Goal: Information Seeking & Learning: Learn about a topic

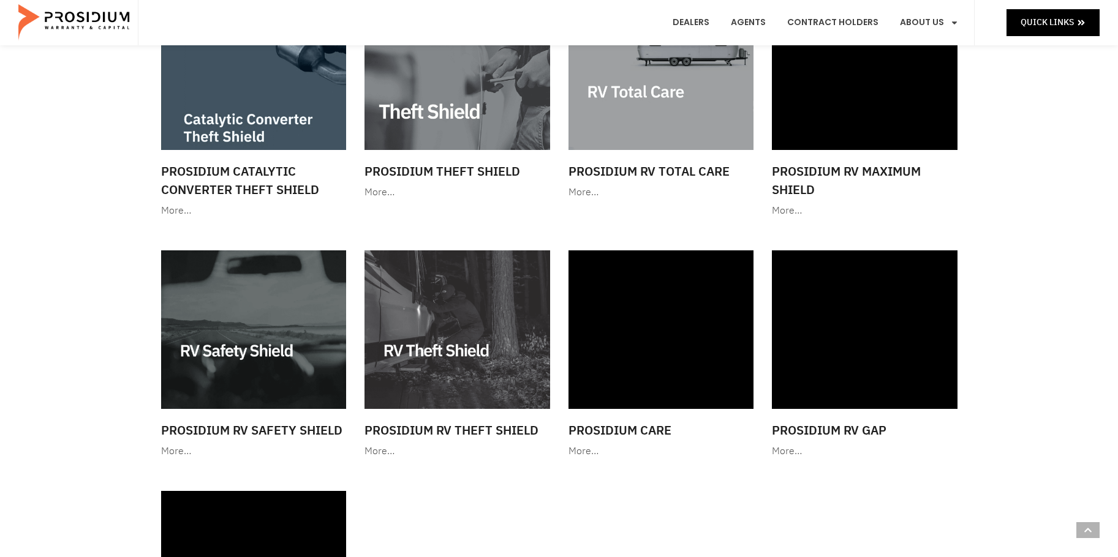
scroll to position [1149, 0]
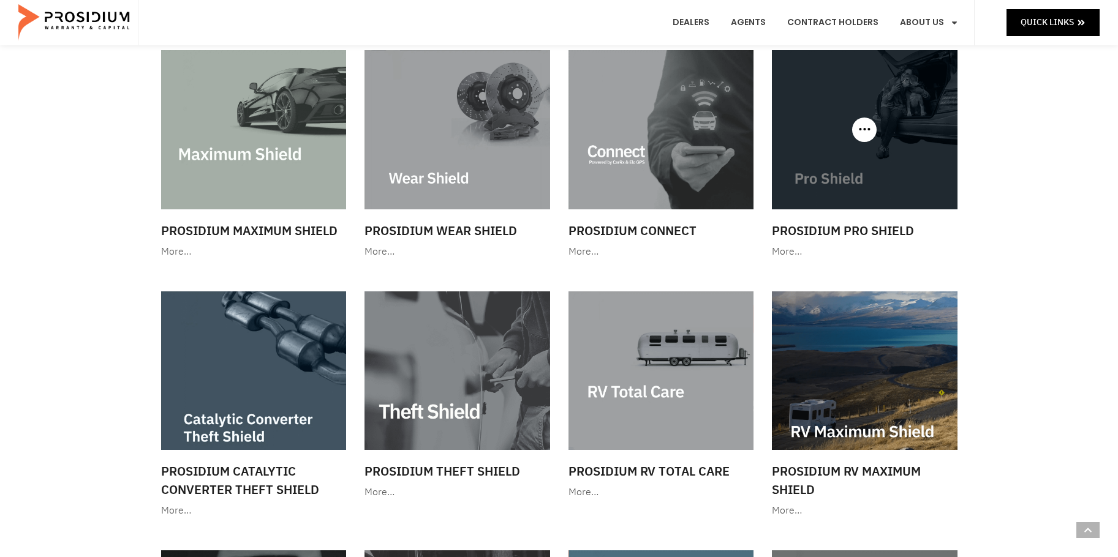
click at [874, 136] on div at bounding box center [865, 129] width 186 height 159
